Goal: Use online tool/utility: Use online tool/utility

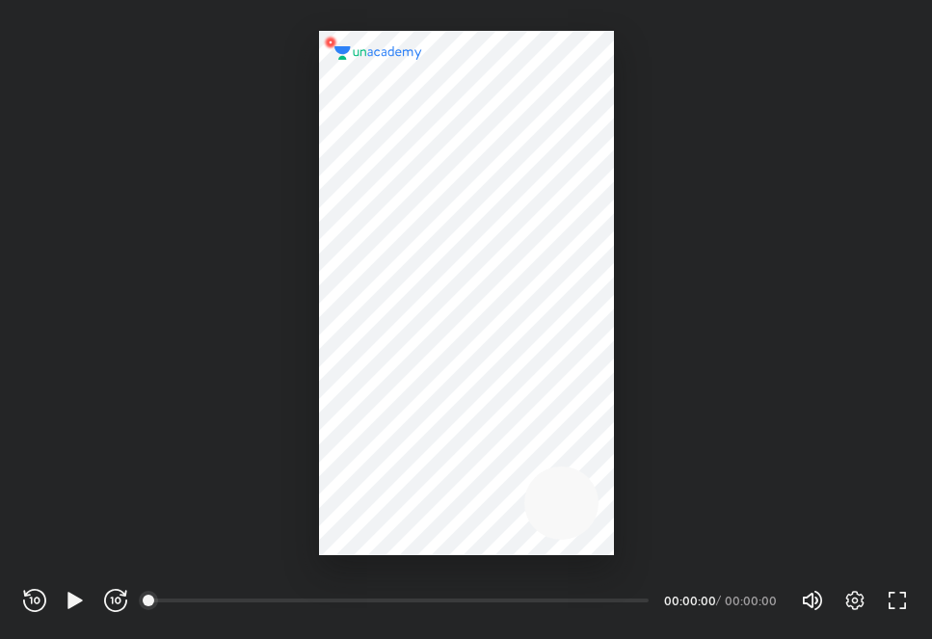
scroll to position [639, 932]
click at [71, 589] on icon "button" at bounding box center [75, 600] width 23 height 23
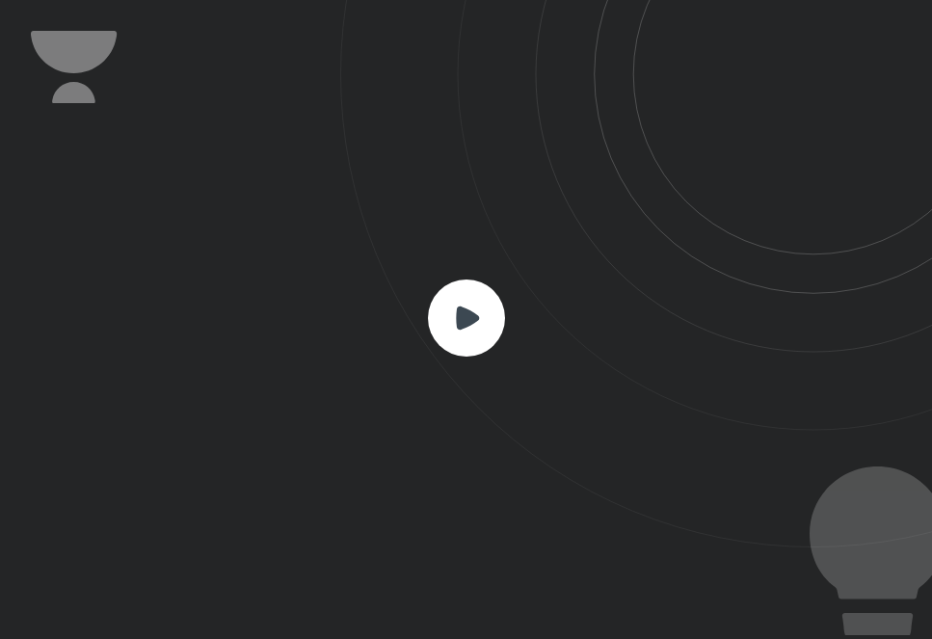
click at [465, 314] on icon at bounding box center [467, 317] width 23 height 23
click at [480, 322] on rect at bounding box center [466, 318] width 77 height 77
click at [480, 323] on rect at bounding box center [466, 318] width 77 height 77
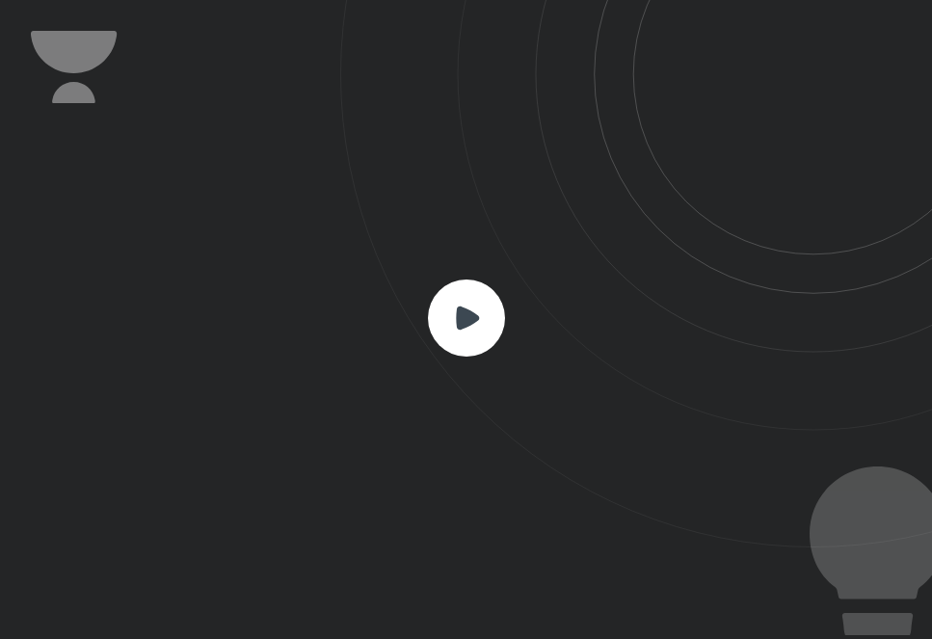
click at [471, 318] on icon at bounding box center [467, 317] width 23 height 23
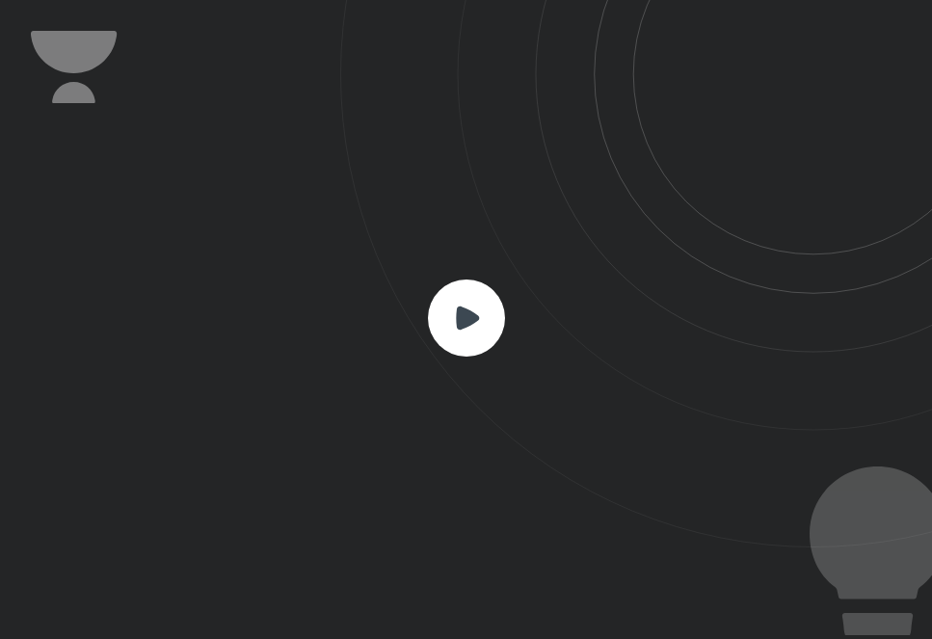
click at [471, 318] on icon at bounding box center [467, 317] width 23 height 23
drag, startPoint x: 471, startPoint y: 318, endPoint x: 664, endPoint y: 361, distance: 197.6
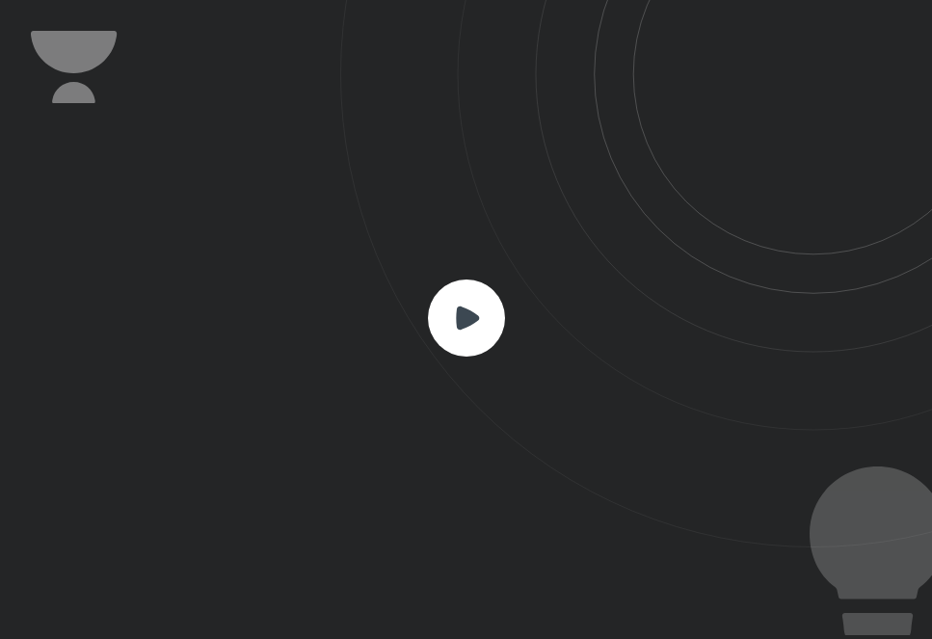
click at [664, 361] on div at bounding box center [466, 319] width 932 height 639
